Goal: Task Accomplishment & Management: Manage account settings

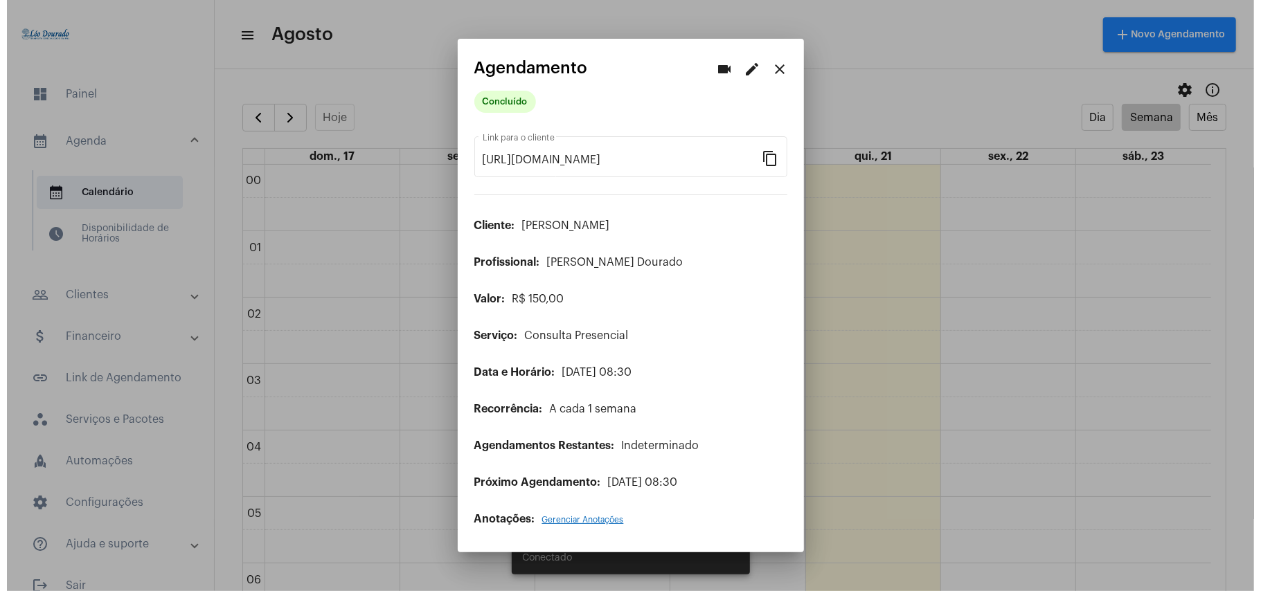
scroll to position [403, 0]
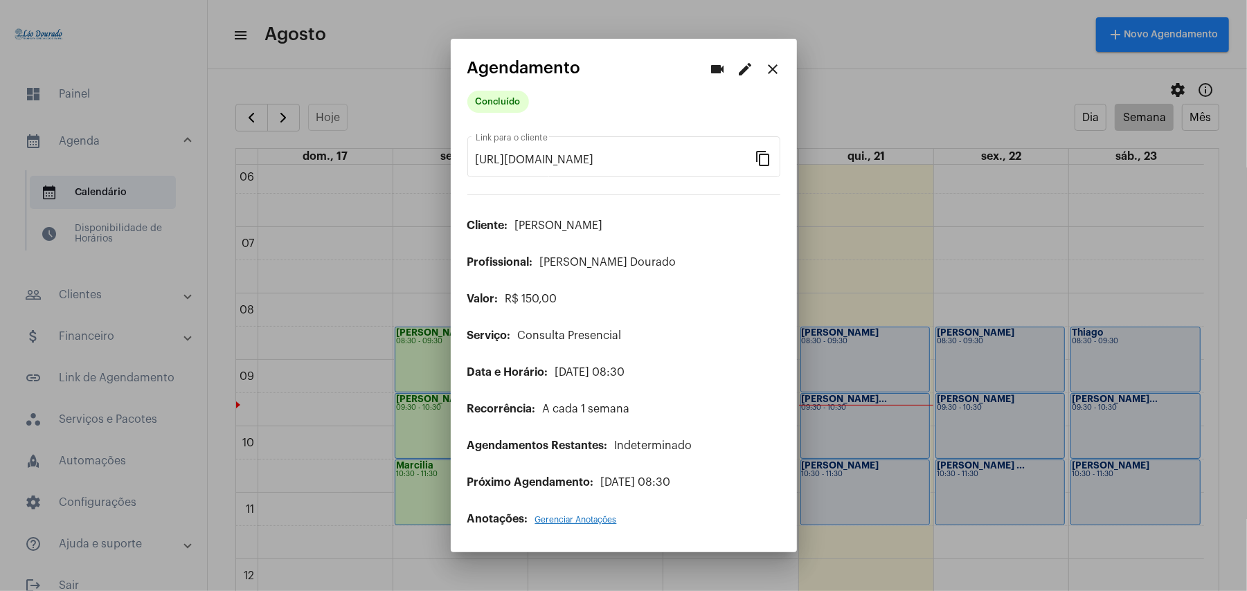
click at [874, 568] on div at bounding box center [623, 295] width 1247 height 591
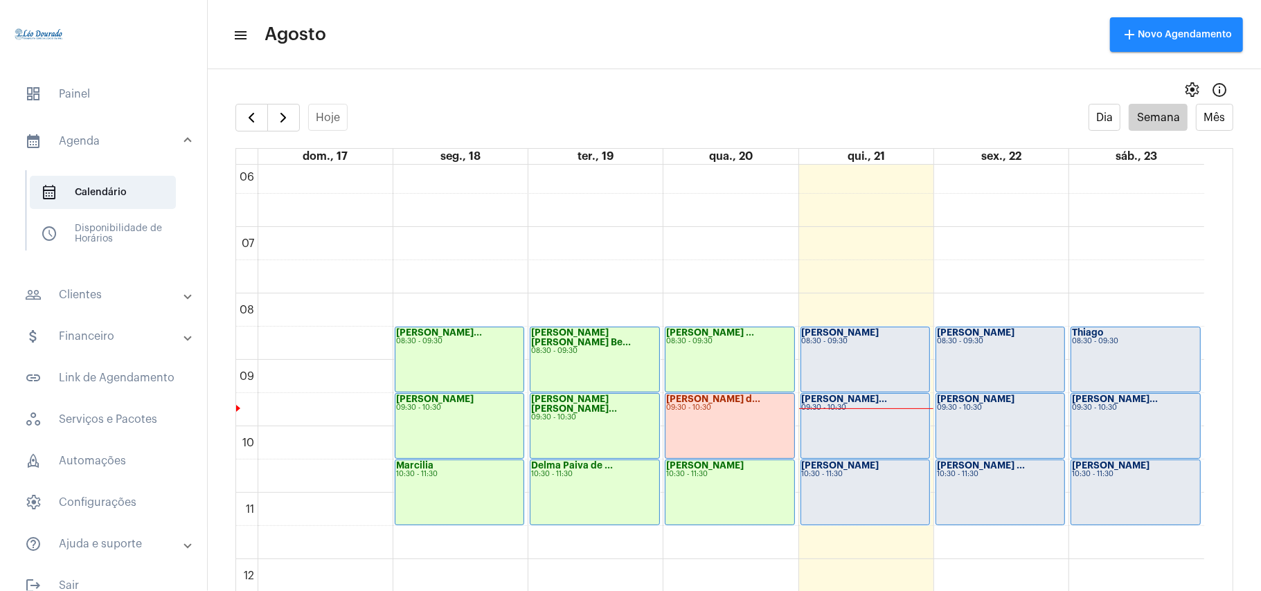
scroll to position [496, 0]
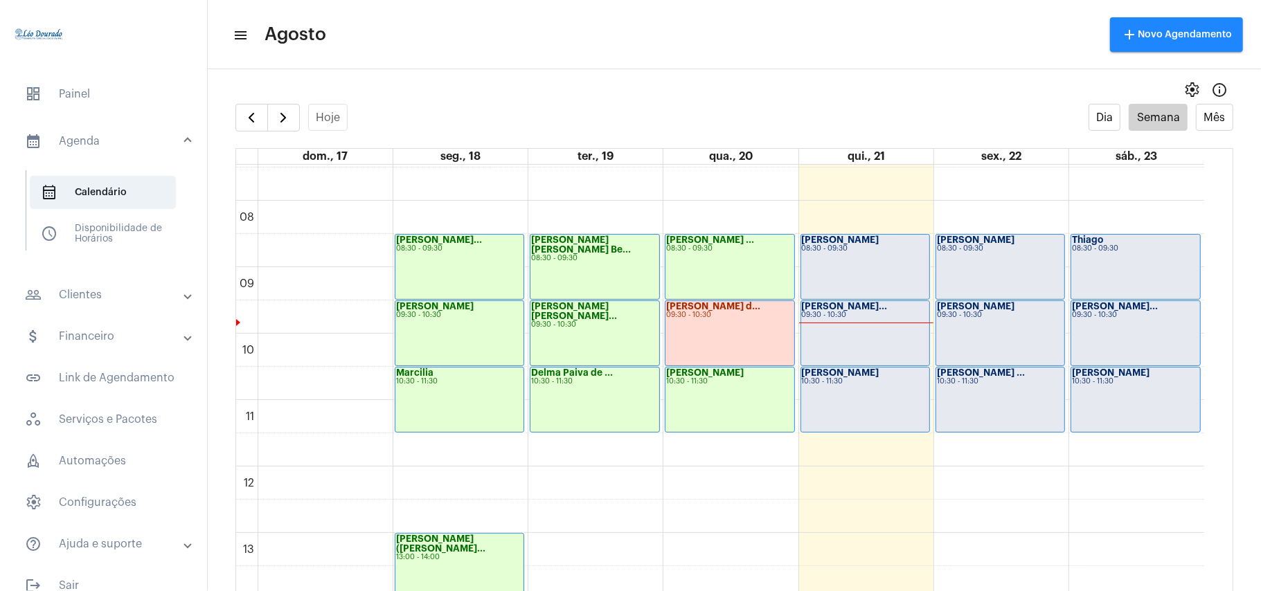
click at [868, 265] on div "[PERSON_NAME] 08:30 - 09:30" at bounding box center [865, 267] width 128 height 64
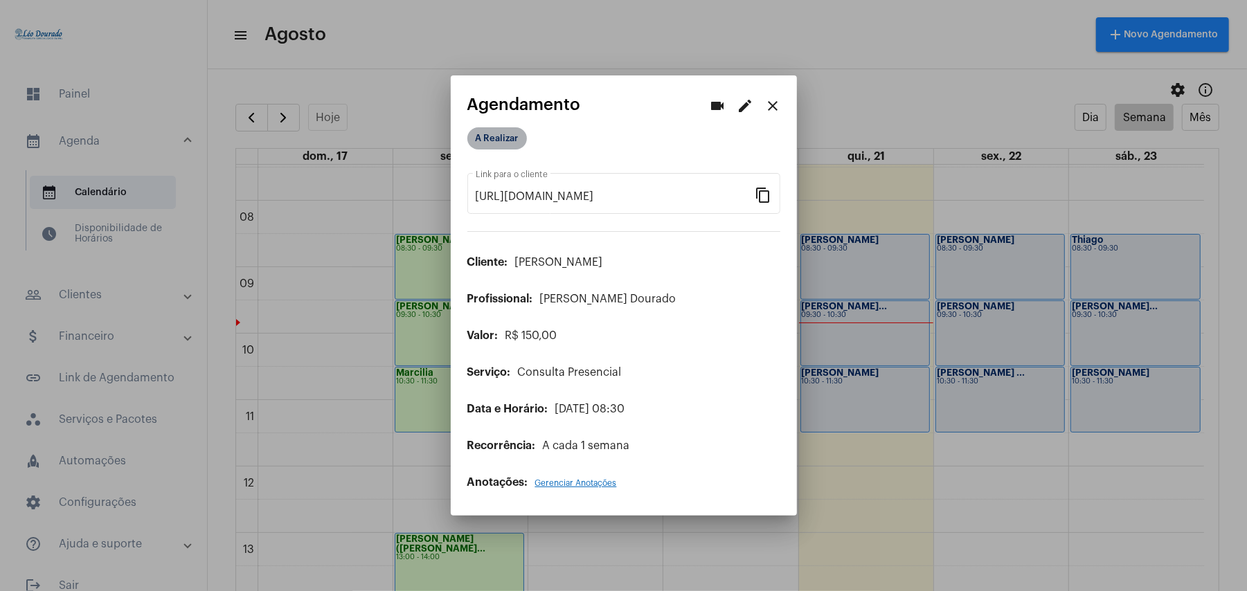
click at [507, 142] on mat-chip "A Realizar" at bounding box center [497, 138] width 60 height 22
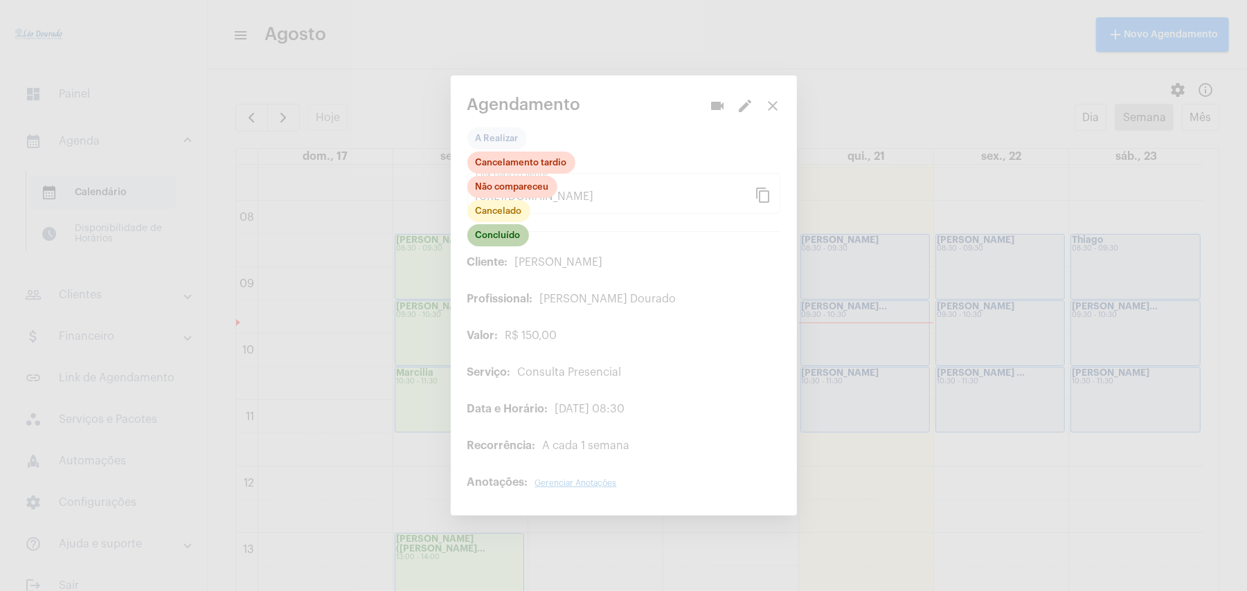
click at [504, 231] on mat-chip "Concluído" at bounding box center [498, 235] width 62 height 22
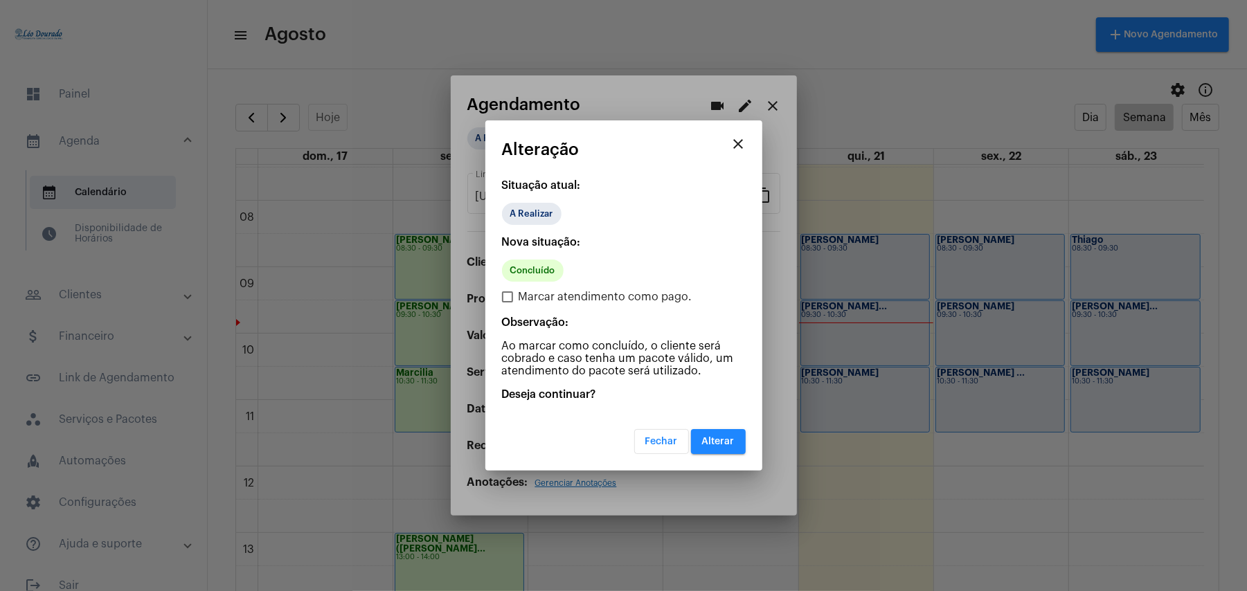
click at [537, 297] on span "Marcar atendimento como pago." at bounding box center [606, 297] width 174 height 17
click at [508, 303] on input "Marcar atendimento como pago." at bounding box center [507, 303] width 1 height 1
checkbox input "true"
click at [710, 445] on span "Alterar" at bounding box center [718, 442] width 33 height 10
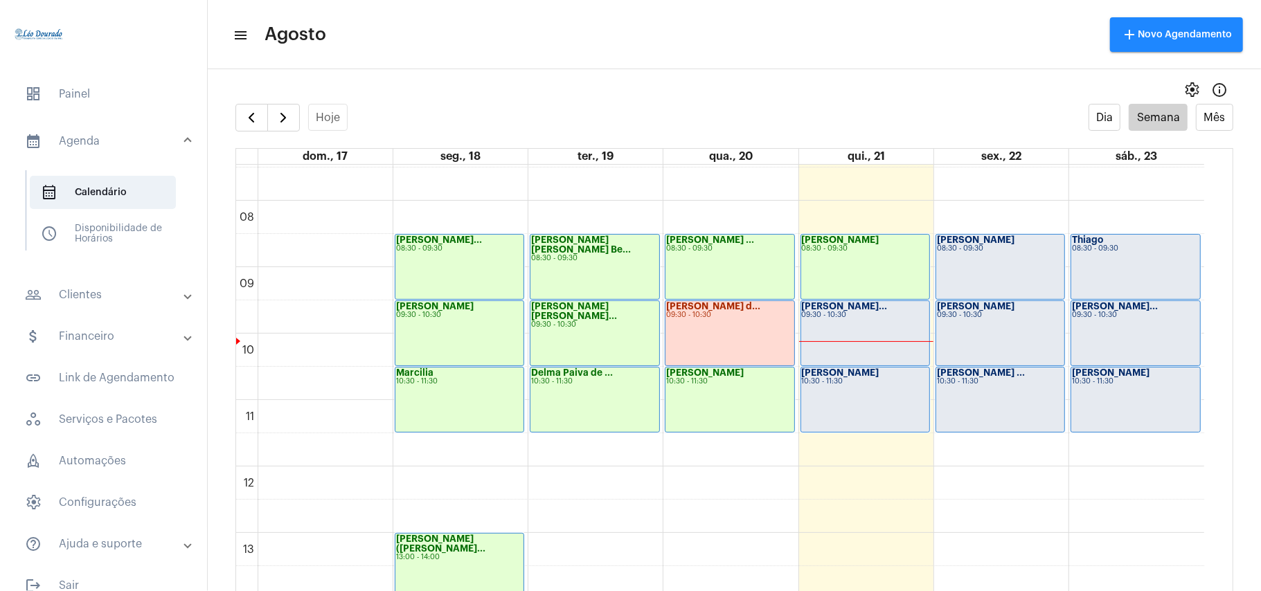
click at [837, 327] on div "[PERSON_NAME]... 09:30 - 10:30" at bounding box center [865, 333] width 128 height 64
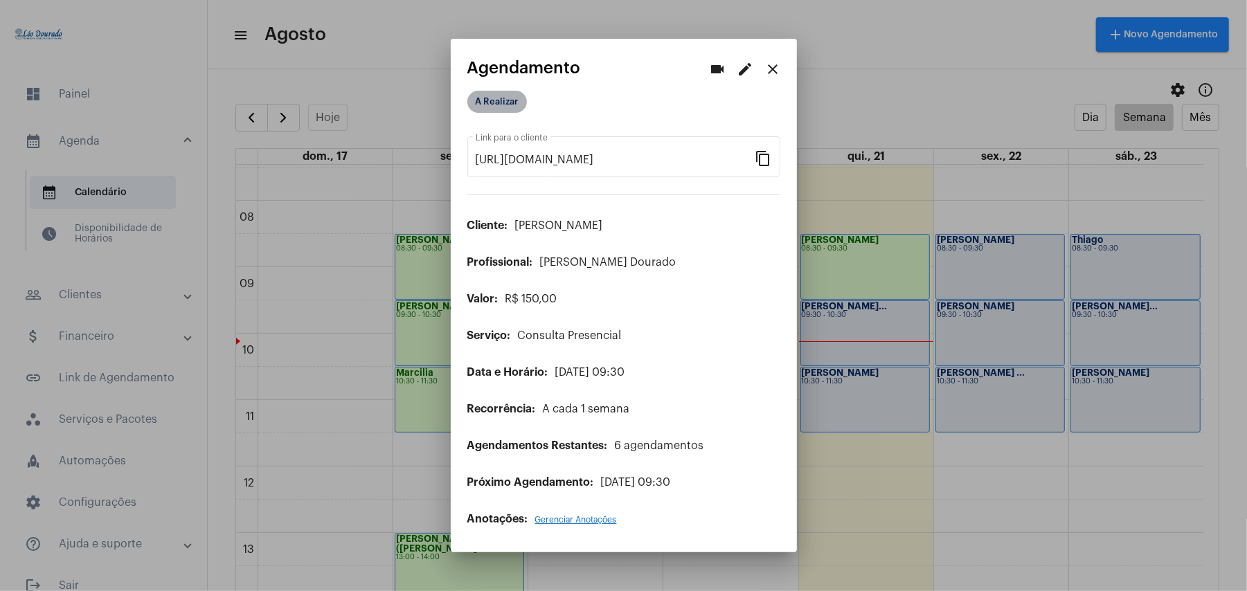
click at [502, 98] on mat-chip "A Realizar" at bounding box center [497, 102] width 60 height 22
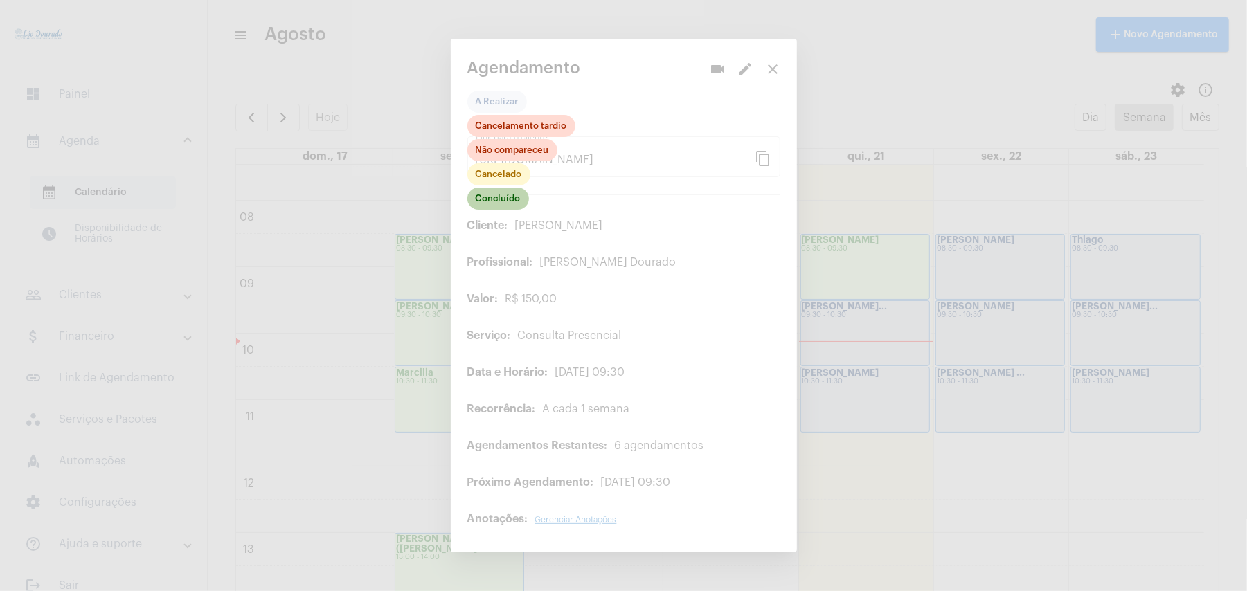
click at [500, 198] on mat-chip "Concluído" at bounding box center [498, 199] width 62 height 22
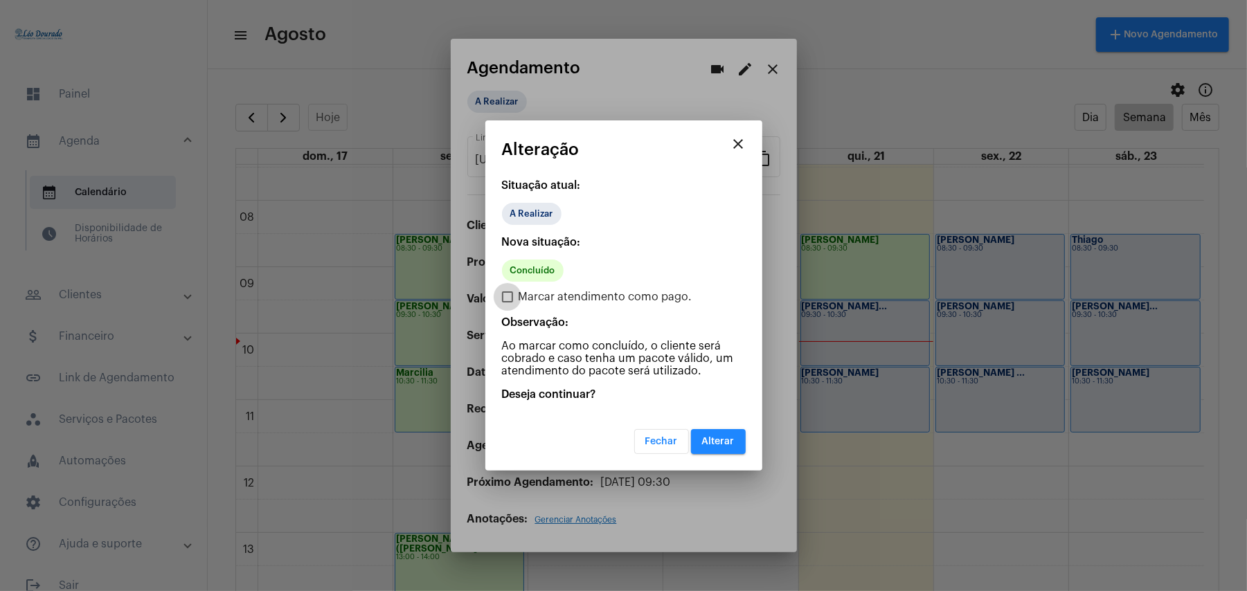
click at [527, 294] on span "Marcar atendimento como pago." at bounding box center [606, 297] width 174 height 17
click at [508, 303] on input "Marcar atendimento como pago." at bounding box center [507, 303] width 1 height 1
checkbox input "true"
click at [713, 445] on span "Alterar" at bounding box center [718, 442] width 33 height 10
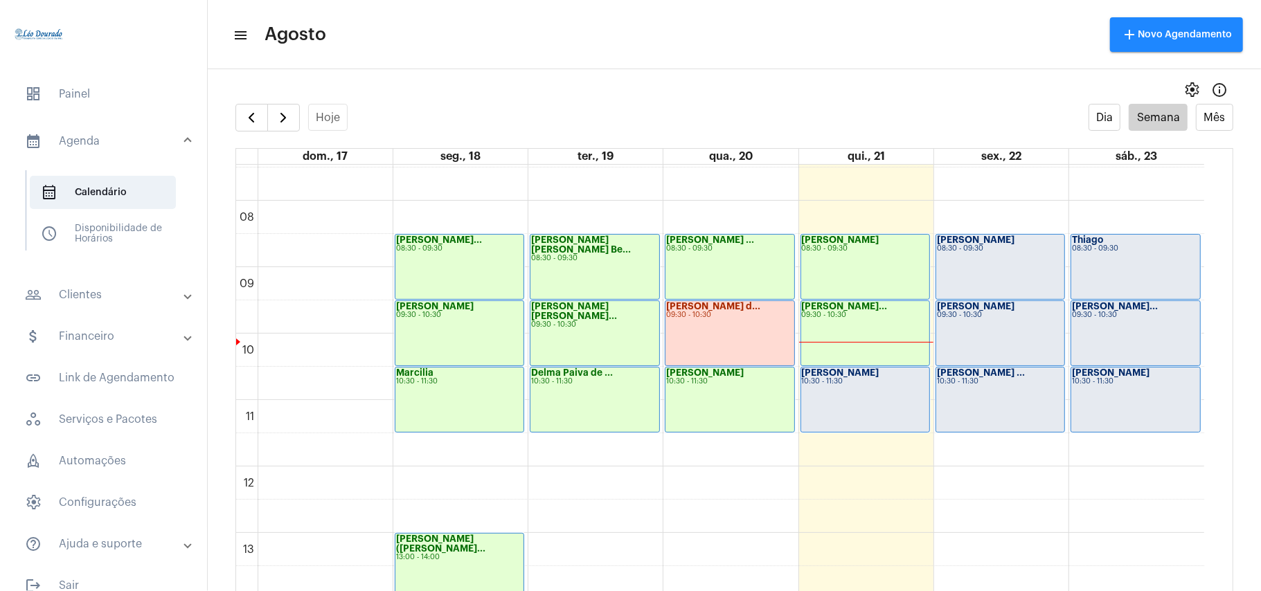
click at [765, 64] on mat-toolbar "menu Agosto add Novo Agendamento" at bounding box center [734, 34] width 1053 height 69
